Goal: Task Accomplishment & Management: Manage account settings

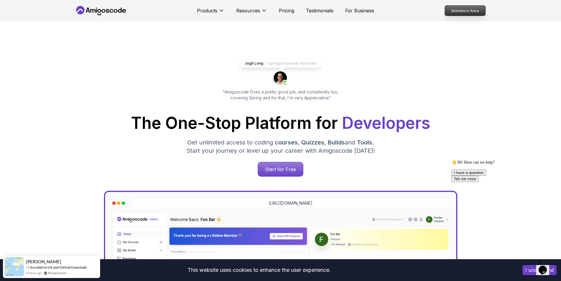
click at [466, 11] on p "Members Area" at bounding box center [465, 11] width 41 height 10
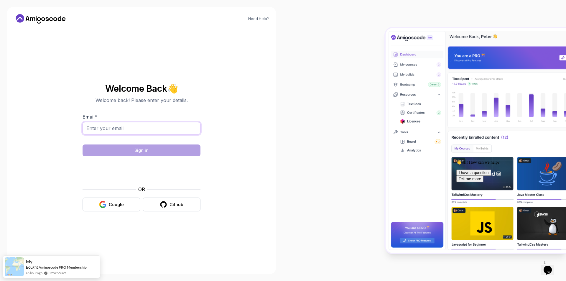
click at [134, 131] on input "Email *" at bounding box center [142, 128] width 118 height 12
paste input "[EMAIL_ADDRESS][DOMAIN_NAME]"
type input "[EMAIL_ADDRESS][DOMAIN_NAME]"
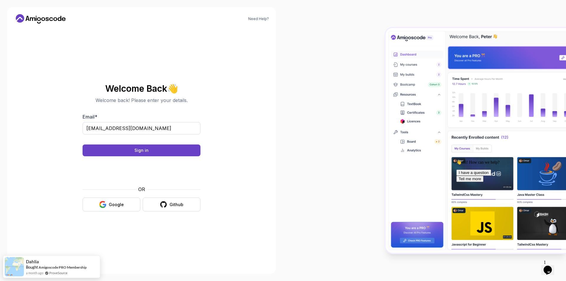
click at [373, 90] on body "Need Help? Welcome Back 👋 Welcome back! Please enter your details. Email * [EMA…" at bounding box center [283, 140] width 566 height 281
click at [168, 151] on button "Sign in" at bounding box center [142, 150] width 118 height 12
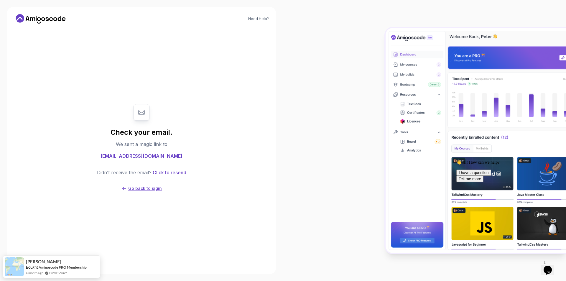
click at [146, 188] on p "Go back to sigin" at bounding box center [145, 188] width 34 height 6
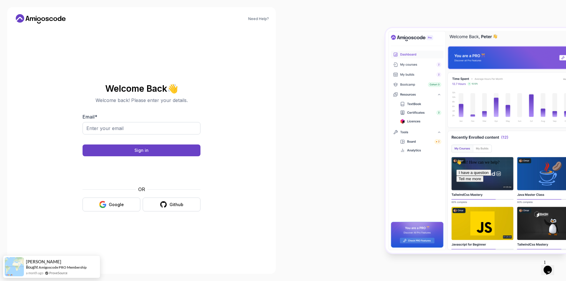
click at [30, 17] on icon at bounding box center [40, 18] width 53 height 9
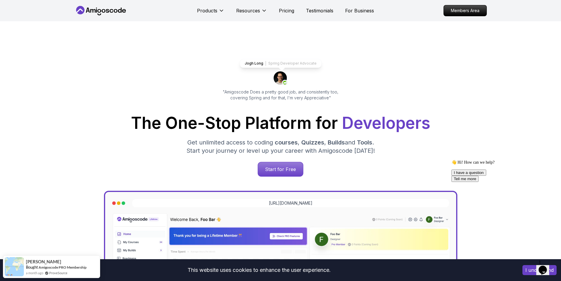
scroll to position [88, 0]
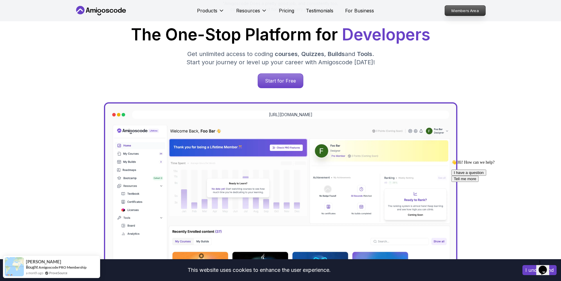
click at [473, 11] on p "Members Area" at bounding box center [465, 11] width 41 height 10
